Goal: Check status: Check status

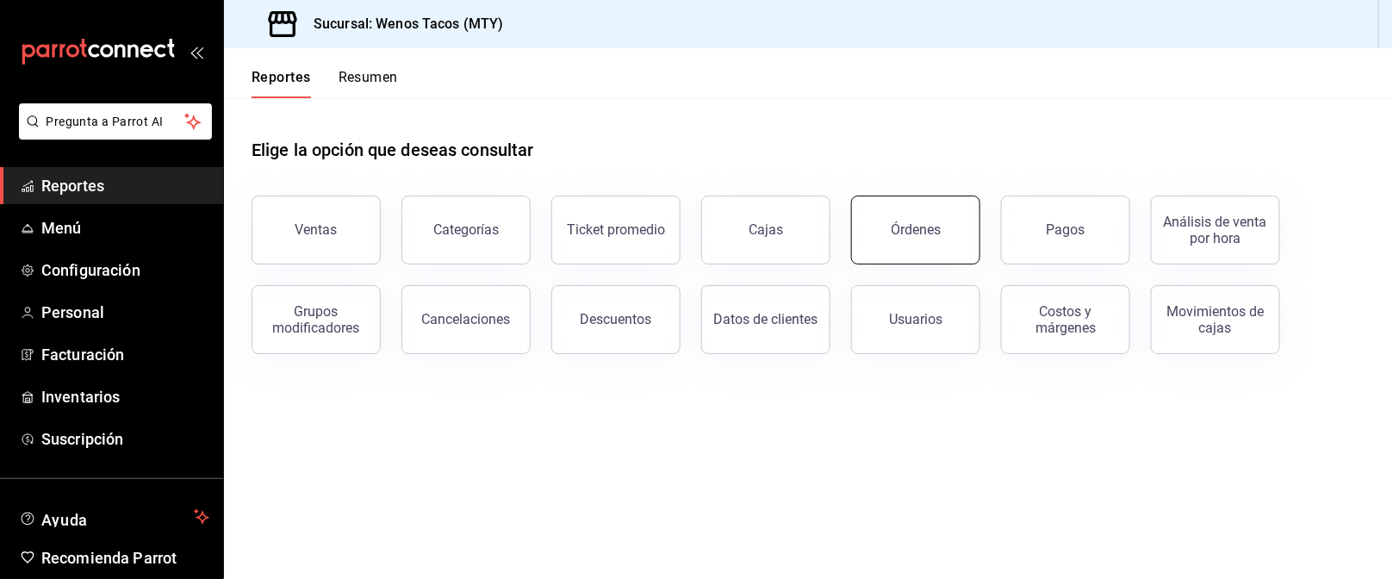
click at [885, 240] on button "Órdenes" at bounding box center [915, 230] width 129 height 69
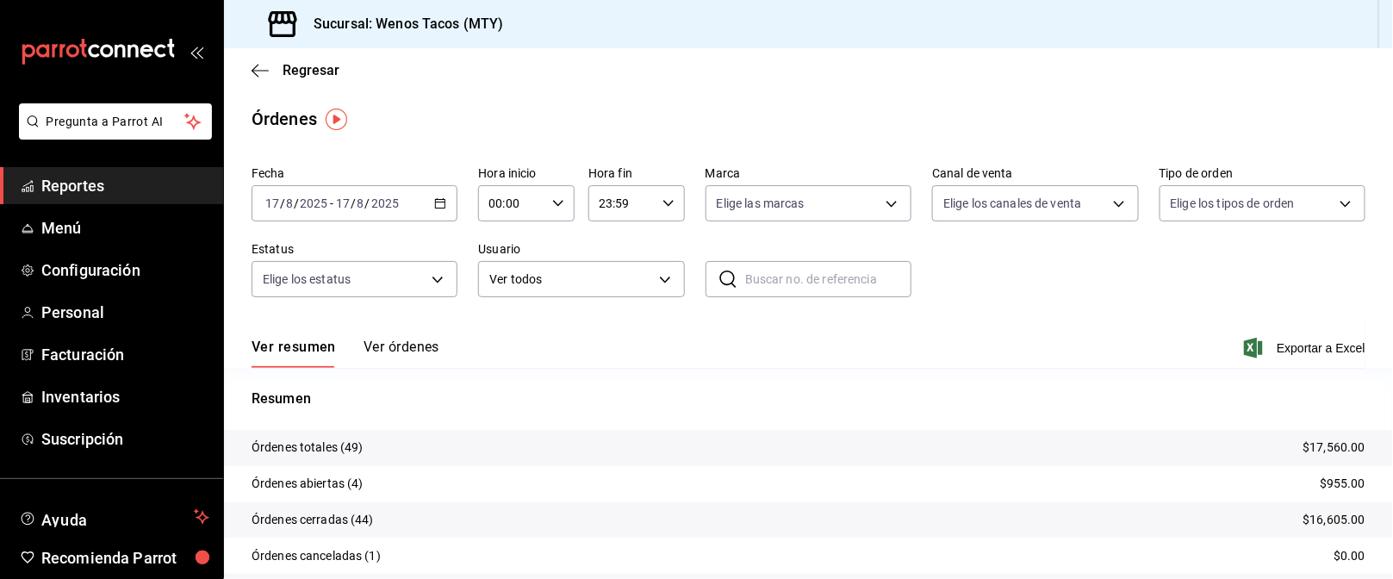
click at [420, 349] on button "Ver órdenes" at bounding box center [402, 353] width 76 height 29
